Goal: Task Accomplishment & Management: Manage account settings

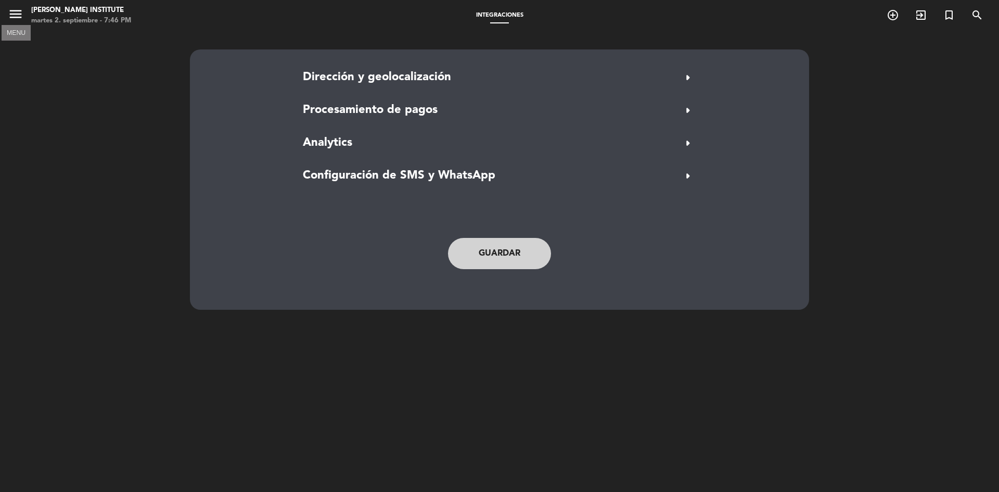
click at [16, 14] on icon "menu" at bounding box center [16, 14] width 16 height 16
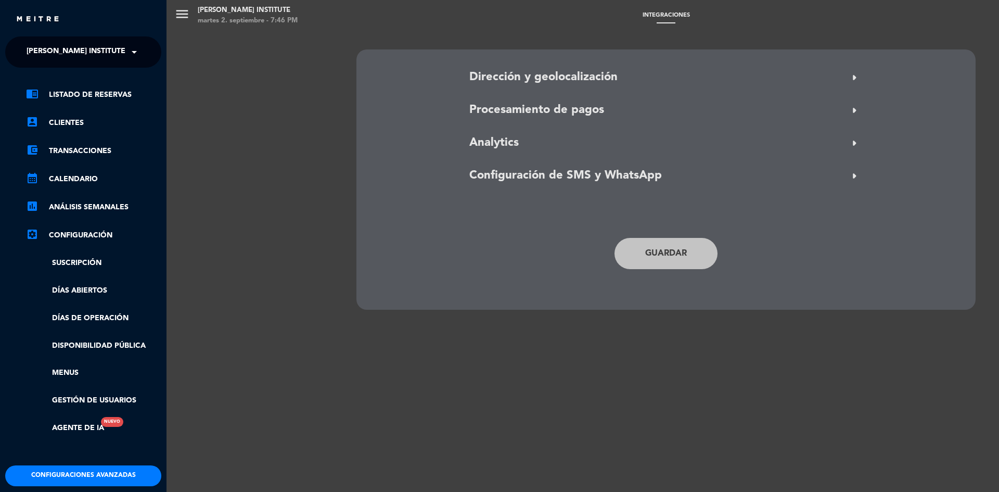
click at [94, 96] on link "chrome_reader_mode Listado de Reservas" at bounding box center [93, 94] width 135 height 12
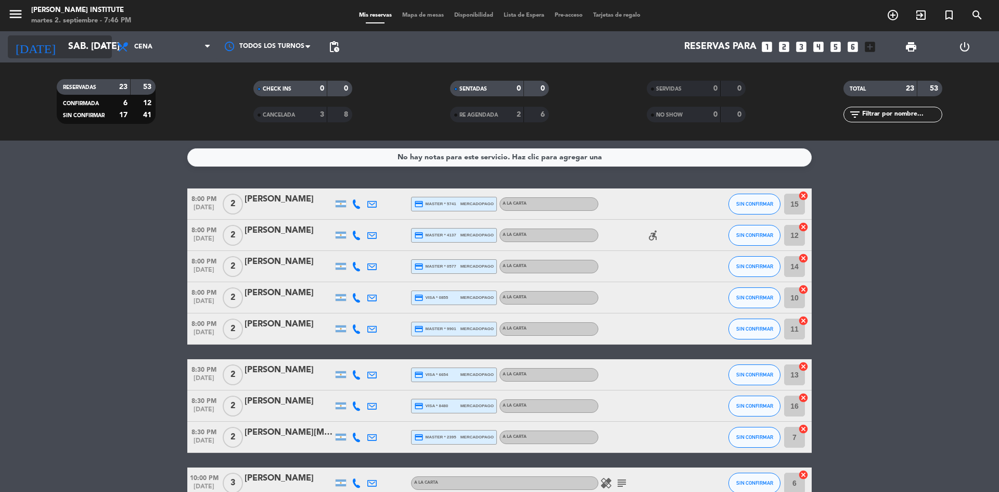
click at [103, 46] on icon "arrow_drop_down" at bounding box center [103, 47] width 12 height 12
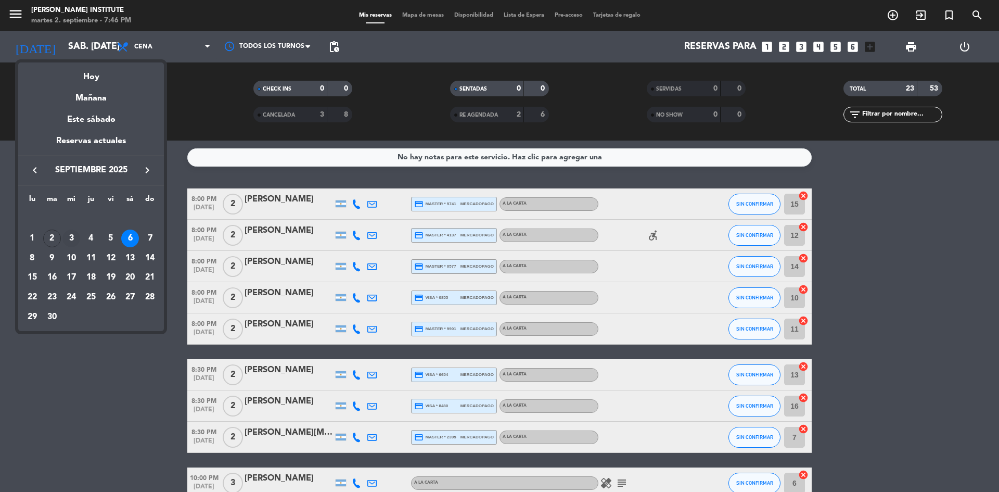
click at [69, 234] on div "3" at bounding box center [71, 239] width 18 height 18
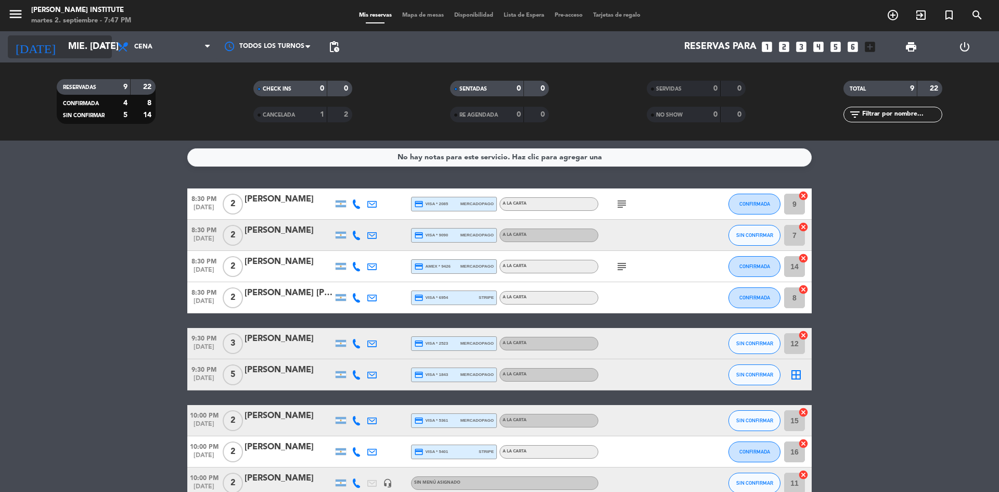
click at [94, 48] on input "mié. [DATE]" at bounding box center [123, 46] width 121 height 21
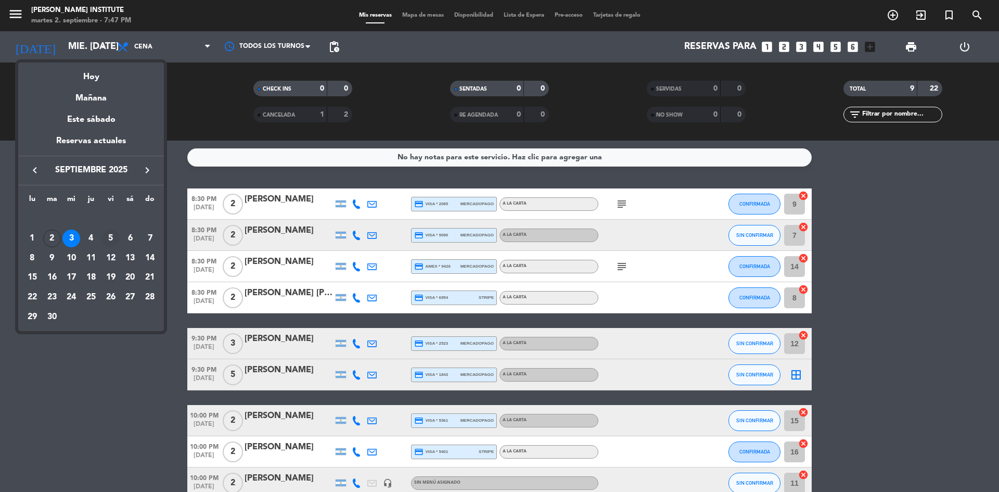
click at [111, 235] on div "5" at bounding box center [111, 239] width 18 height 18
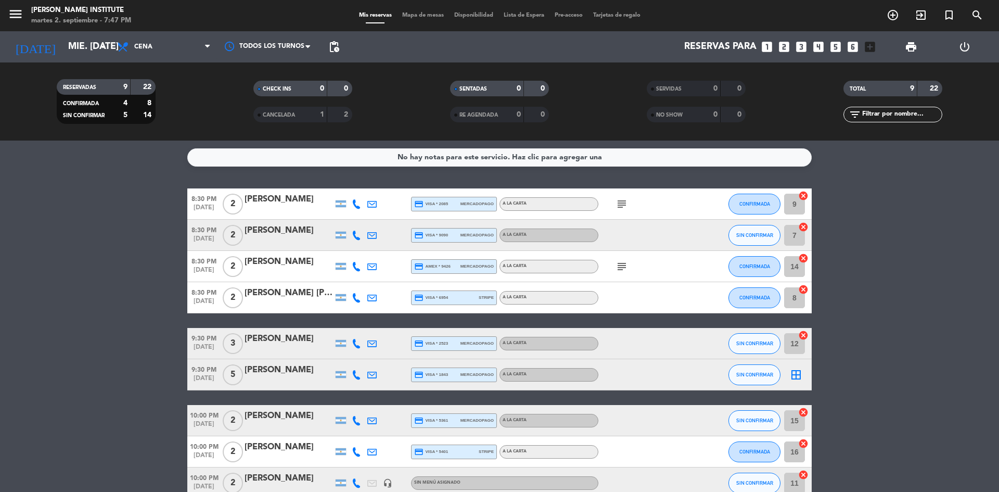
type input "vie. [DATE]"
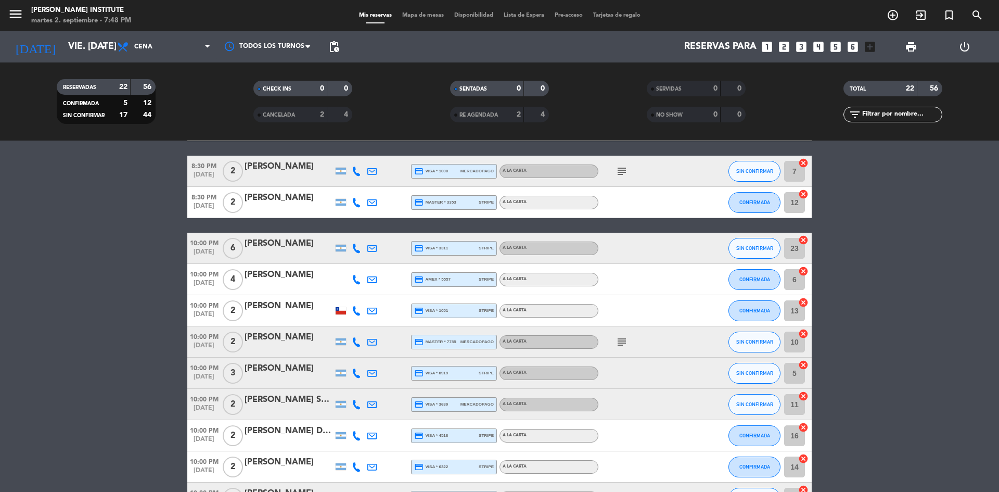
scroll to position [182, 0]
